Goal: Task Accomplishment & Management: Manage account settings

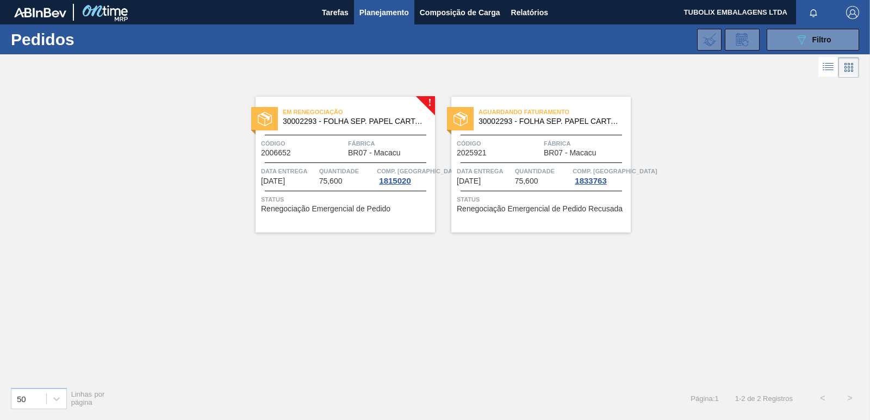
click at [336, 123] on span "30002293 - FOLHA SEP. PAPEL CARTAO 1200x1000M 350g" at bounding box center [355, 121] width 144 height 8
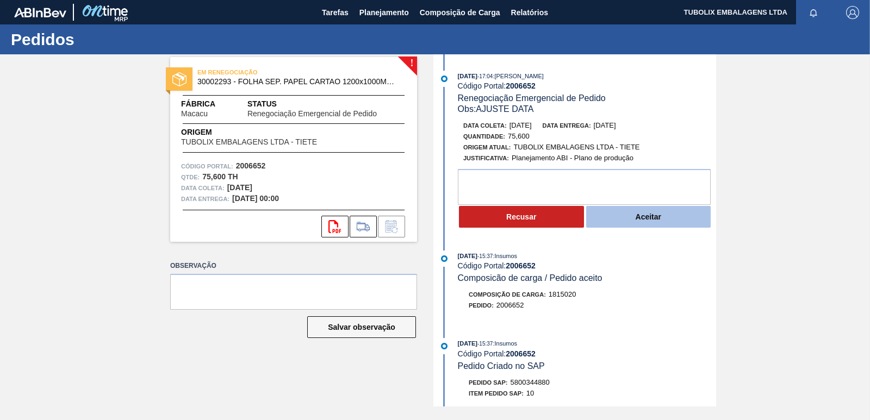
click at [646, 215] on button "Aceitar" at bounding box center [648, 217] width 125 height 22
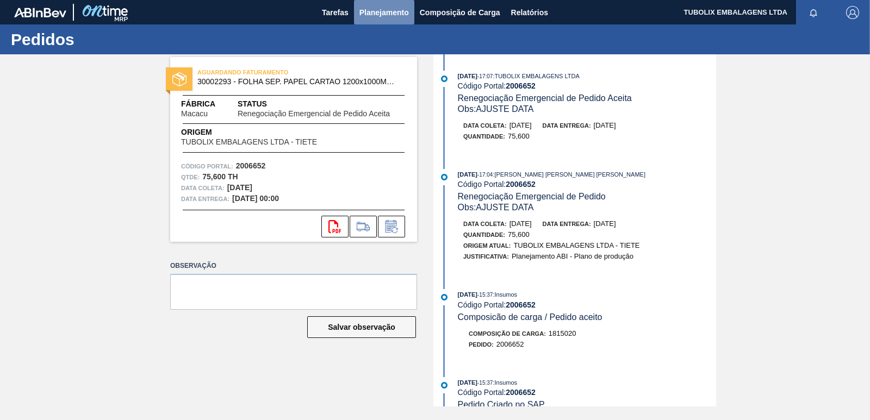
click at [386, 12] on span "Planejamento" at bounding box center [385, 12] width 50 height 13
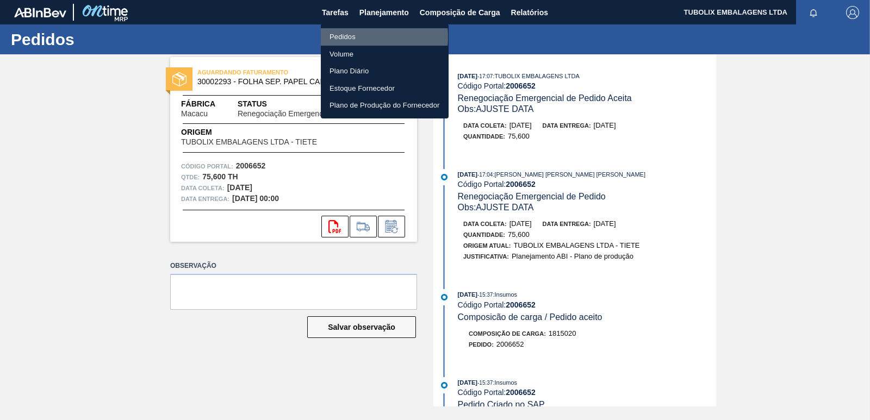
click at [347, 37] on li "Pedidos" at bounding box center [385, 36] width 128 height 17
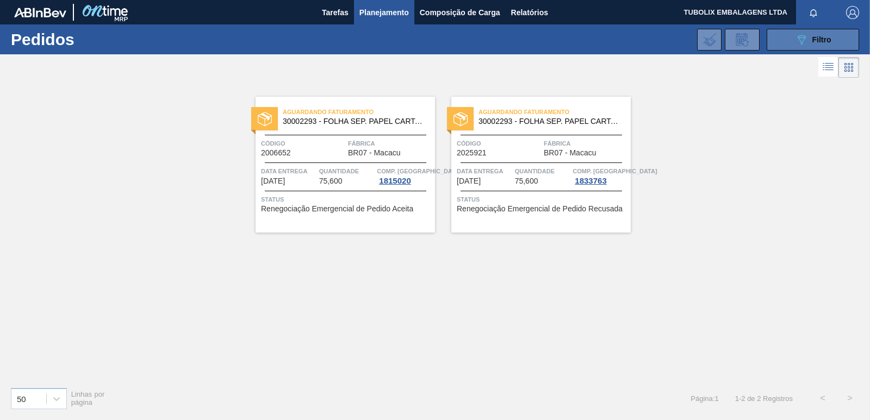
click at [802, 45] on icon "089F7B8B-B2A5-4AFE-B5C0-19BA573D28AC" at bounding box center [801, 39] width 13 height 13
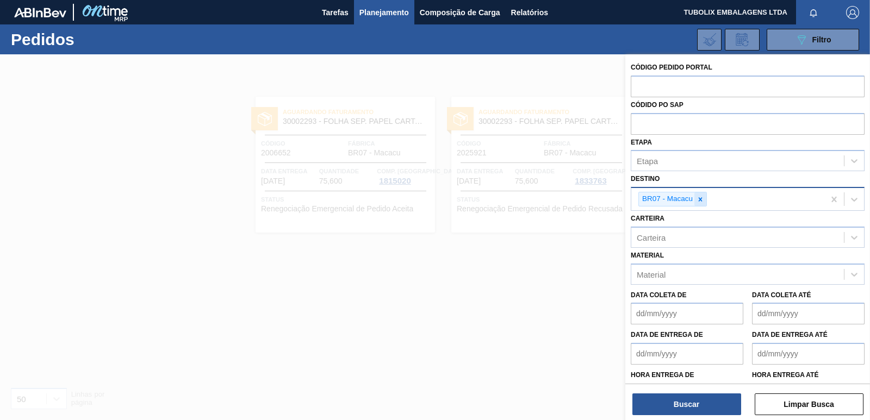
drag, startPoint x: 697, startPoint y: 195, endPoint x: 697, endPoint y: 223, distance: 28.3
click at [697, 195] on div at bounding box center [701, 200] width 12 height 14
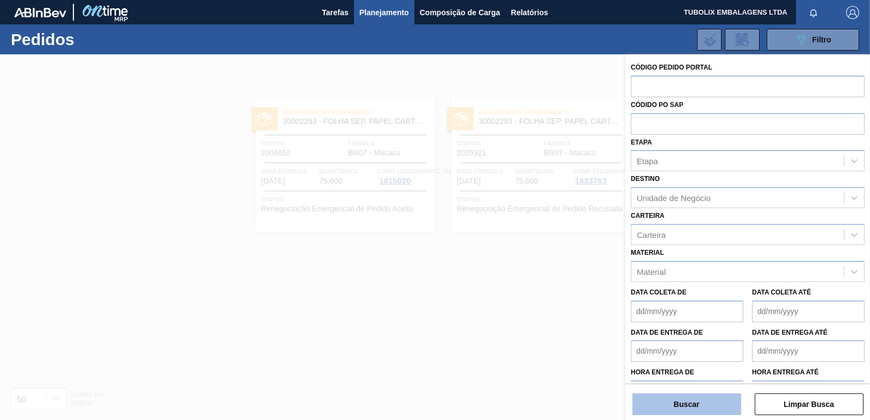
click at [701, 404] on button "Buscar" at bounding box center [687, 405] width 109 height 22
